Goal: Information Seeking & Learning: Learn about a topic

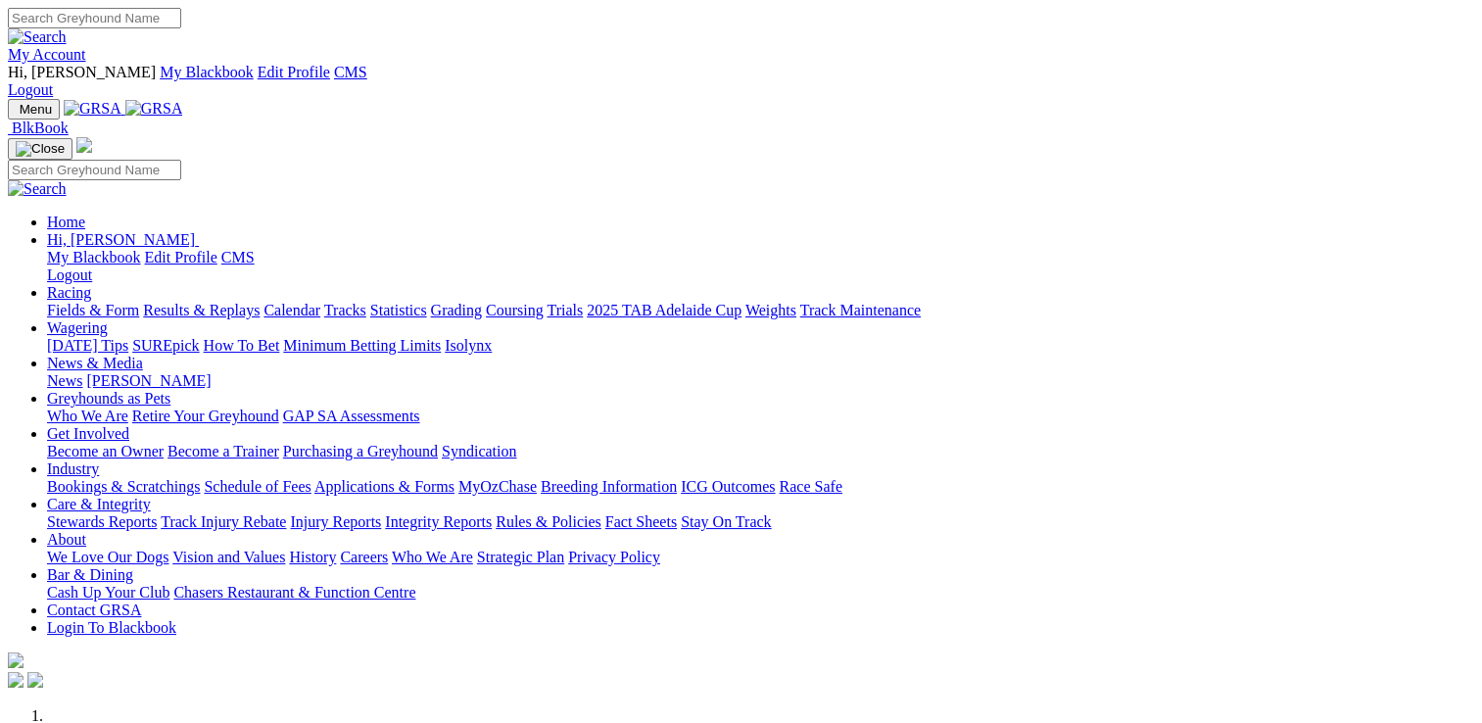
click at [151, 496] on link "Care & Integrity" at bounding box center [99, 504] width 104 height 17
click at [157, 513] on link "Stewards Reports" at bounding box center [102, 521] width 110 height 17
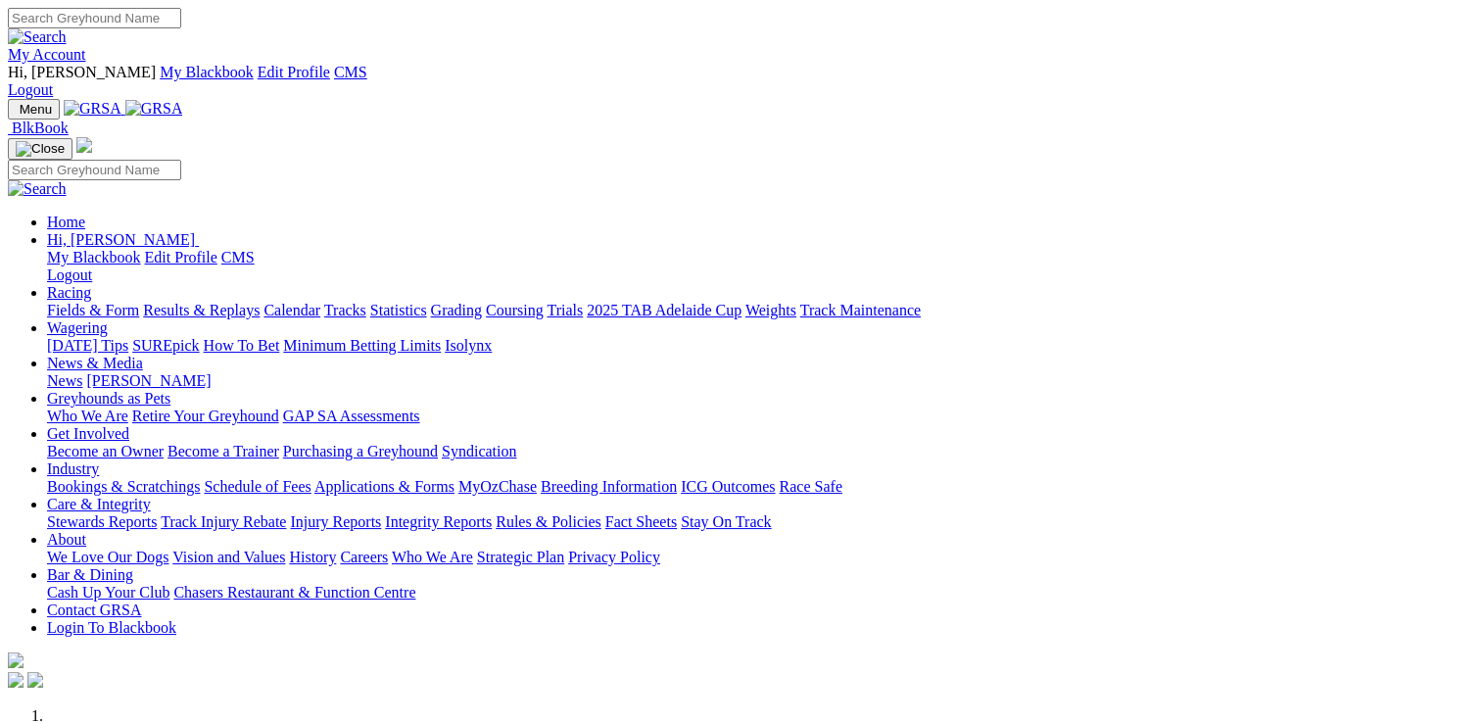
click at [157, 513] on link "Stewards Reports" at bounding box center [102, 521] width 110 height 17
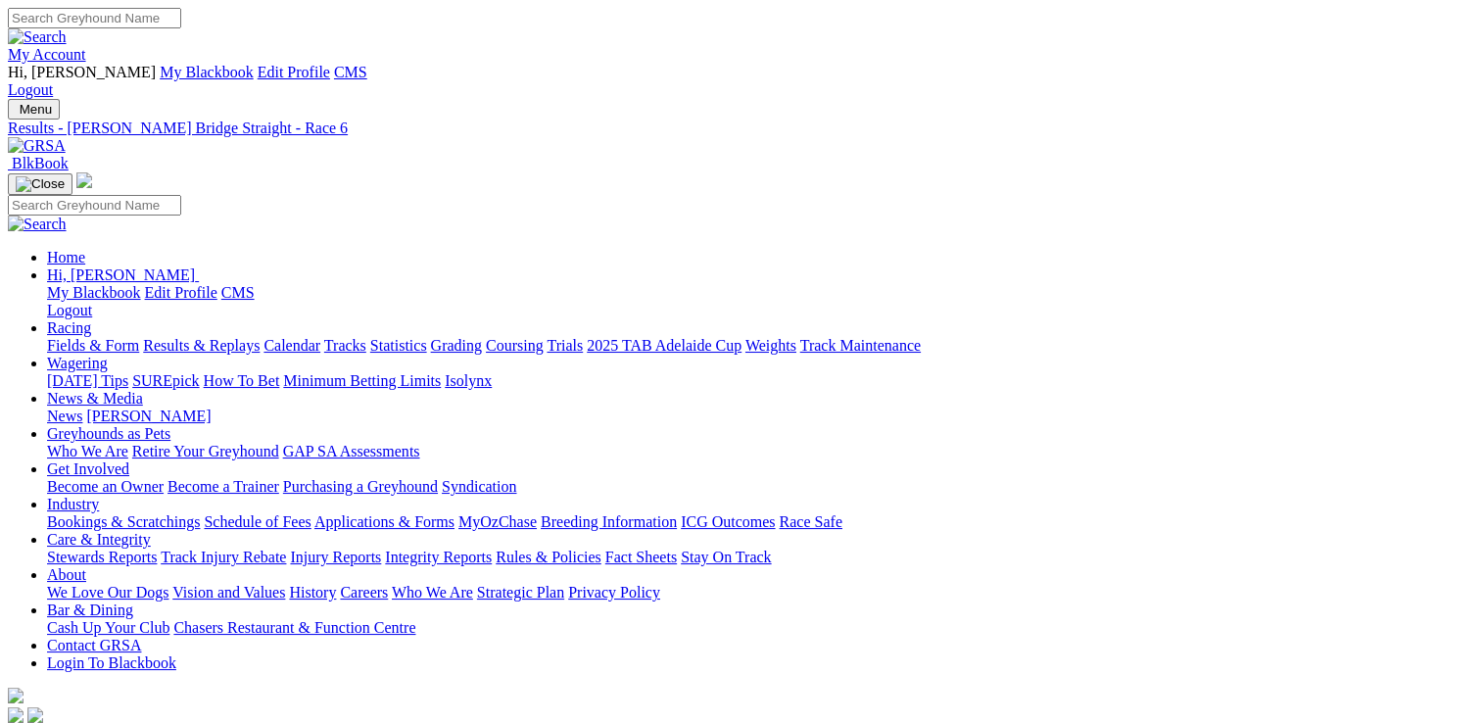
click at [151, 531] on link "Care & Integrity" at bounding box center [99, 539] width 104 height 17
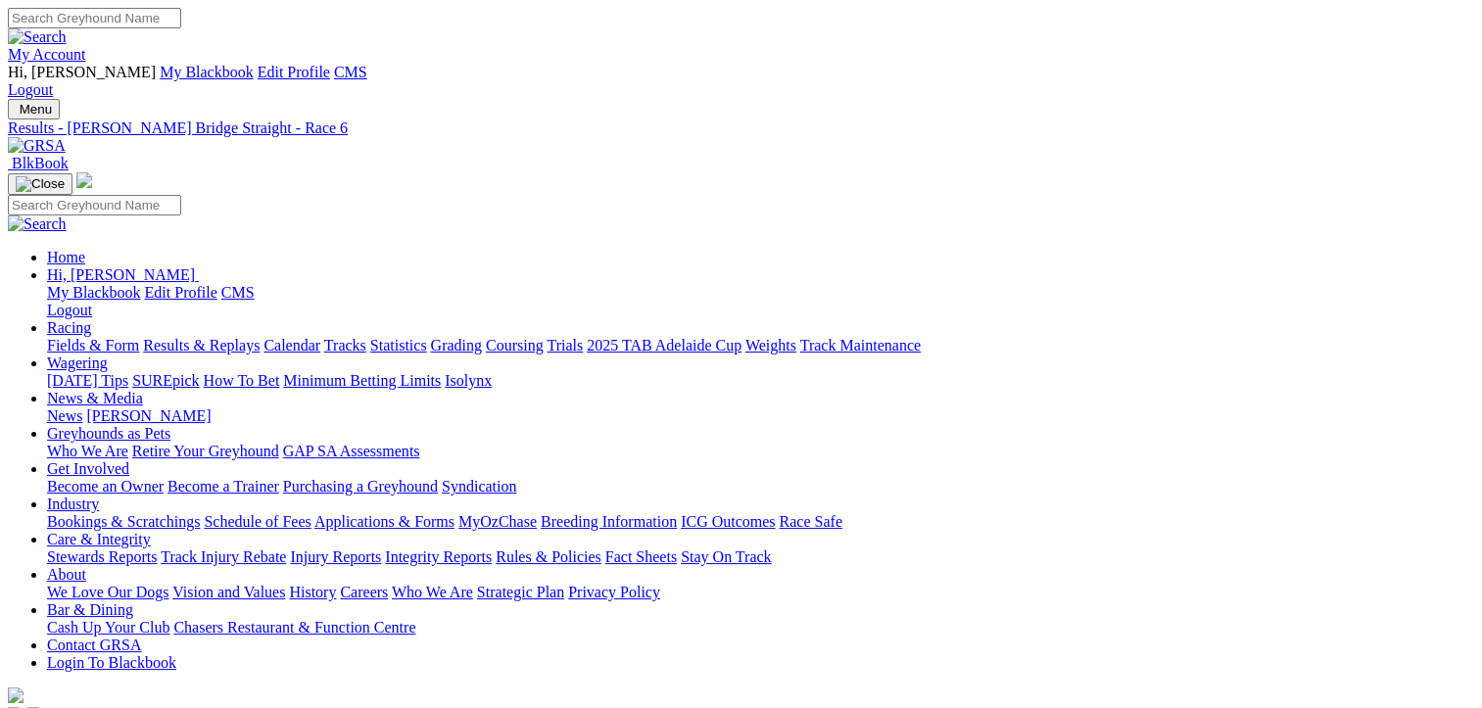
click at [151, 531] on link "Care & Integrity" at bounding box center [99, 539] width 104 height 17
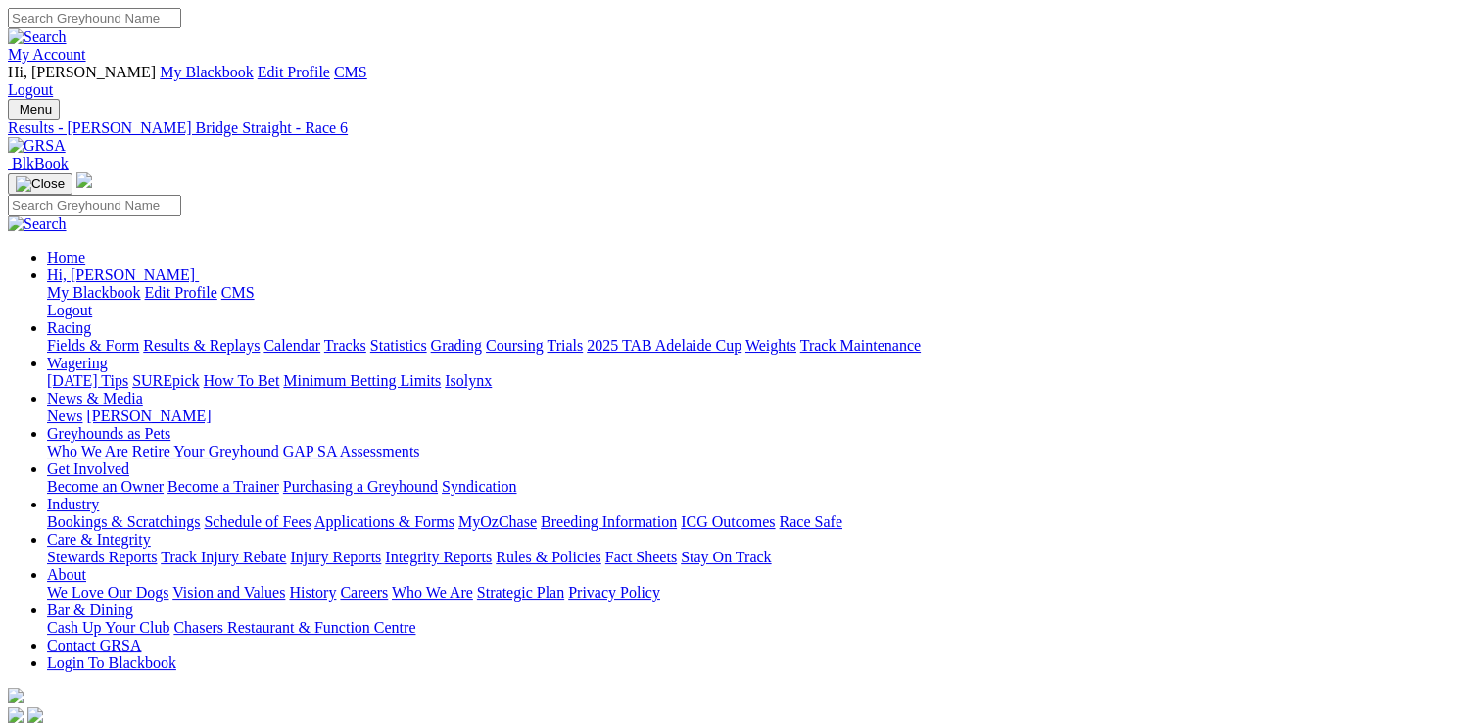
click at [157, 549] on link "Stewards Reports" at bounding box center [102, 557] width 110 height 17
